Goal: Find specific page/section: Find specific page/section

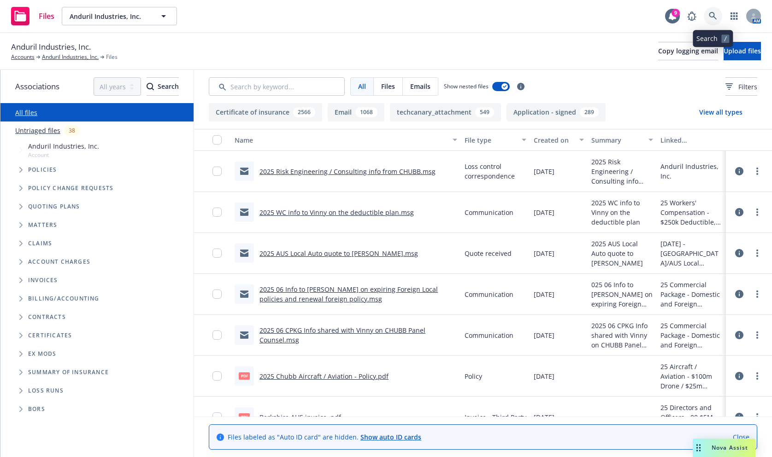
click at [714, 24] on link at bounding box center [712, 16] width 18 height 18
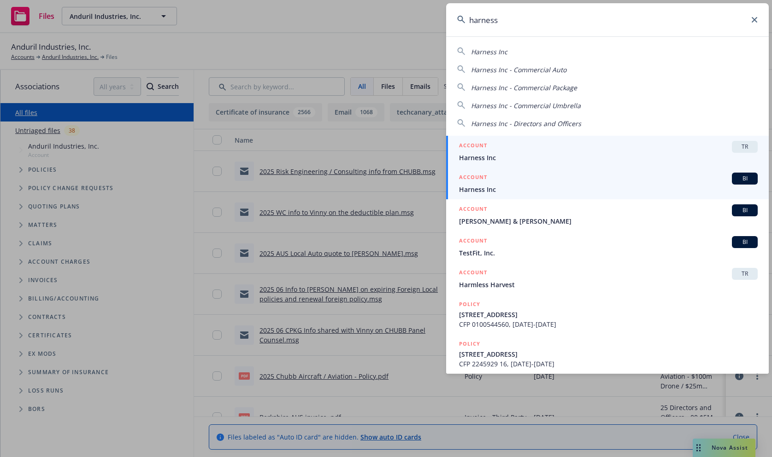
type input "harness"
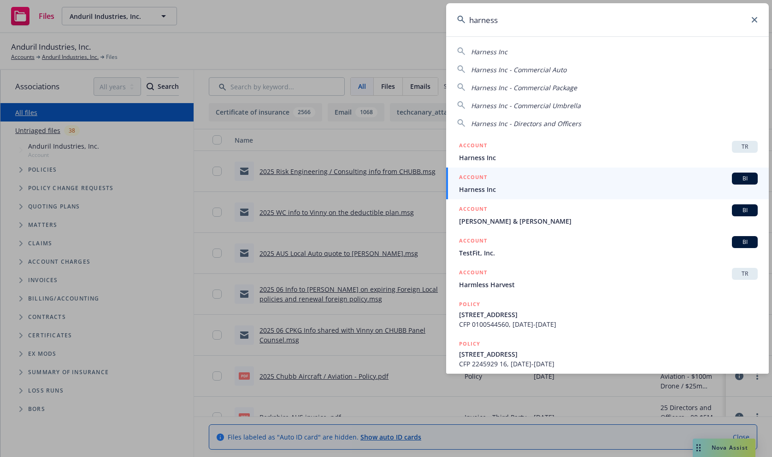
click at [607, 184] on div "ACCOUNT BI" at bounding box center [608, 179] width 298 height 12
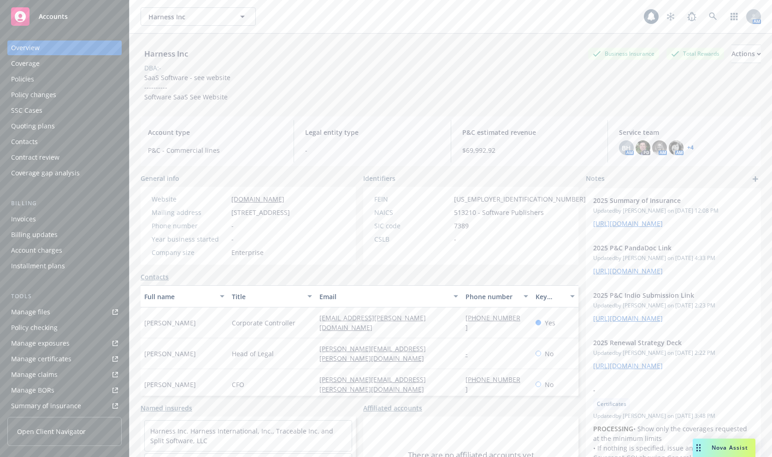
click at [75, 83] on div "Policies" at bounding box center [64, 79] width 107 height 15
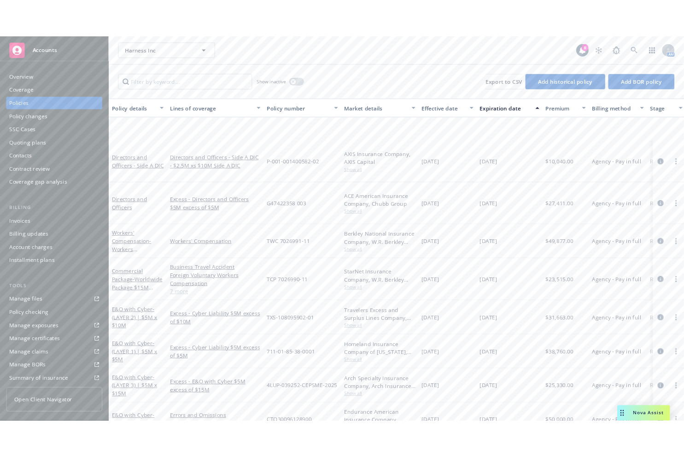
scroll to position [327, 0]
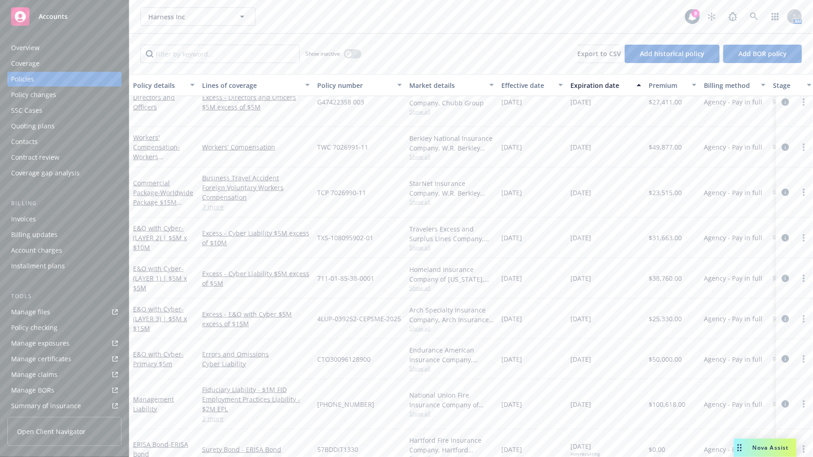
click at [464, 51] on div "Show inactive Export to CSV Add historical policy Add BOR policy" at bounding box center [471, 54] width 684 height 41
click at [751, 18] on icon at bounding box center [754, 16] width 8 height 8
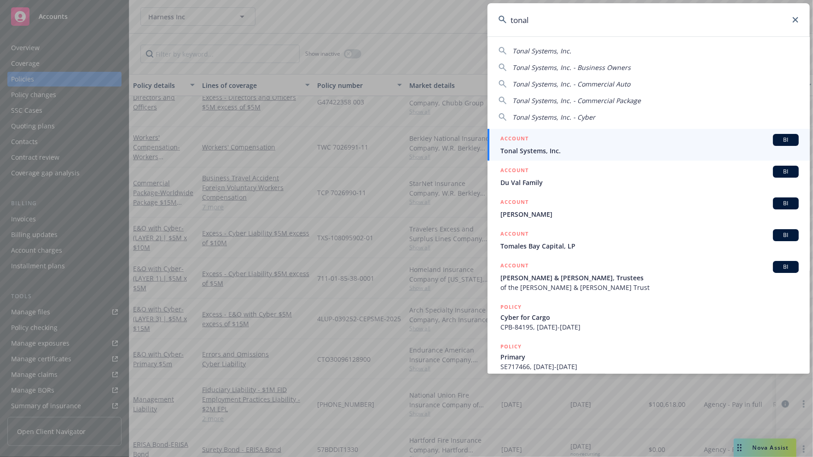
type input "tonal"
click at [572, 158] on link "ACCOUNT BI Tonal Systems, Inc." at bounding box center [649, 145] width 322 height 32
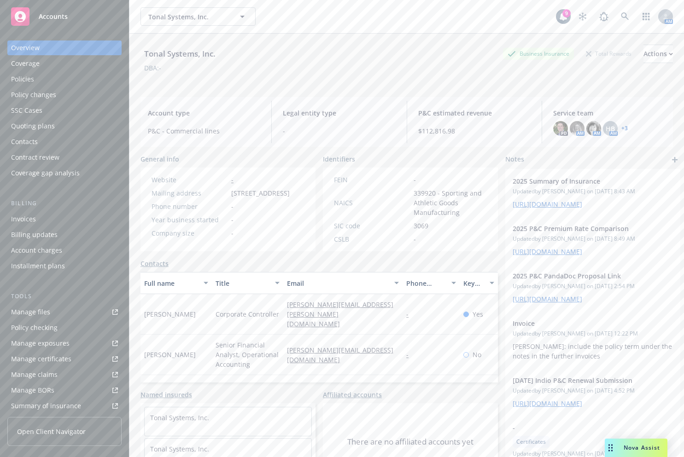
click at [622, 124] on div "PD AM AM HB AM + 3" at bounding box center [609, 128] width 112 height 15
click at [621, 126] on link "+ 3" at bounding box center [624, 129] width 6 height 6
